Goal: Task Accomplishment & Management: Use online tool/utility

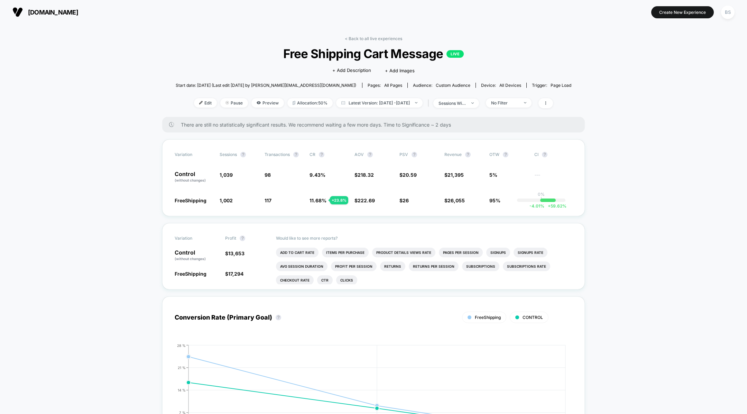
scroll to position [13, 0]
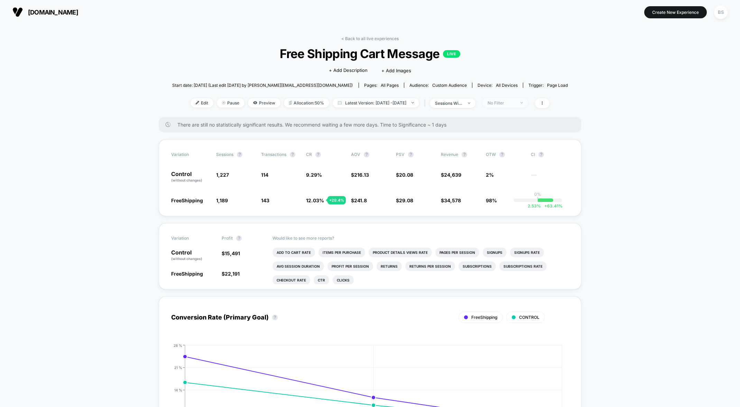
click at [513, 104] on div "No Filter" at bounding box center [501, 102] width 28 height 5
click at [503, 174] on div "Mobile Visitors ? Desktop Visitors ? Returning Visitors ? New Visitors ? No Fil…" at bounding box center [516, 166] width 85 height 105
click at [504, 170] on span "New Visitors" at bounding box center [510, 170] width 28 height 6
click at [505, 203] on button "Save" at bounding box center [516, 203] width 63 height 11
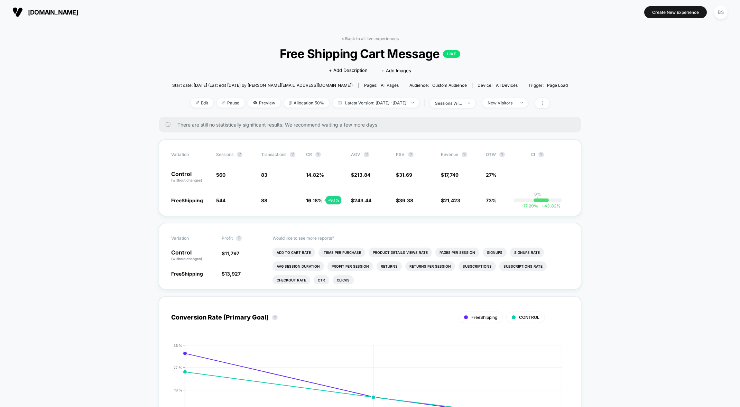
click at [516, 97] on div "< Back to all live experiences Free Shipping Cart Message LIVE Click to edit ex…" at bounding box center [370, 76] width 396 height 81
click at [518, 97] on div "< Back to all live experiences Free Shipping Cart Message LIVE Click to edit ex…" at bounding box center [370, 76] width 396 height 81
click at [518, 109] on div "< Back to all live experiences Free Shipping Cart Message LIVE Click to edit ex…" at bounding box center [370, 76] width 396 height 81
click at [515, 102] on div "New Visitors" at bounding box center [501, 102] width 28 height 5
click at [507, 155] on span "Returning Visitors" at bounding box center [516, 156] width 40 height 6
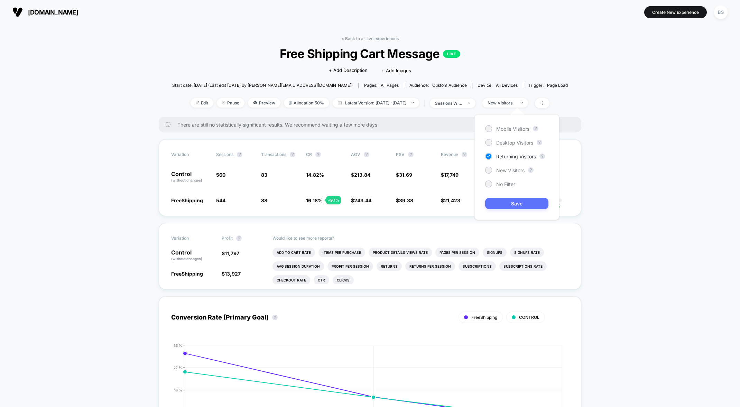
click at [512, 207] on button "Save" at bounding box center [516, 203] width 63 height 11
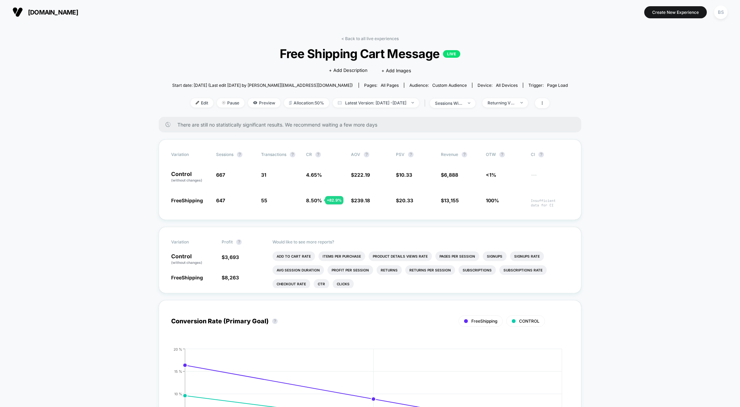
click at [348, 38] on link "< Back to all live experiences" at bounding box center [369, 38] width 57 height 5
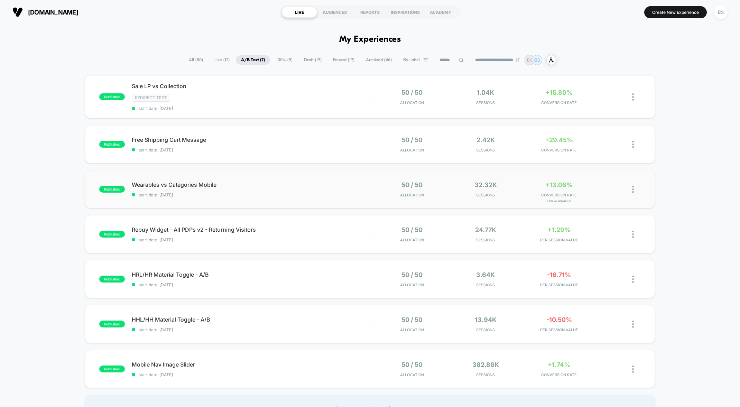
click at [352, 177] on div "published Wearables vs Categories Mobile start date: [DATE] 50 / 50 Allocation …" at bounding box center [370, 189] width 570 height 38
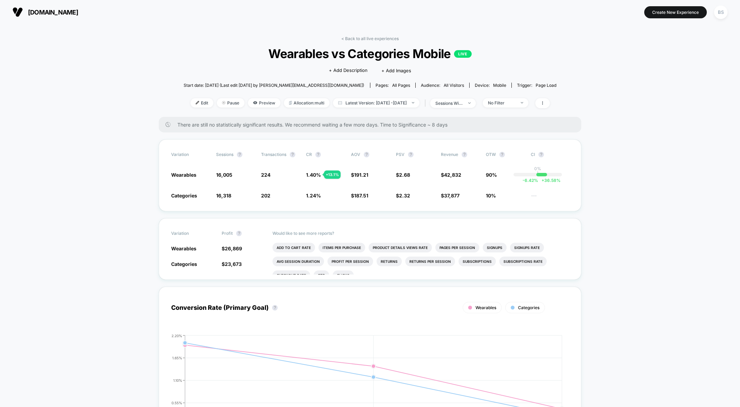
click at [375, 46] on span "Wearables vs Categories Mobile LIVE" at bounding box center [370, 53] width 336 height 15
click at [375, 37] on link "< Back to all live experiences" at bounding box center [369, 38] width 57 height 5
